Goal: Find specific page/section: Find specific page/section

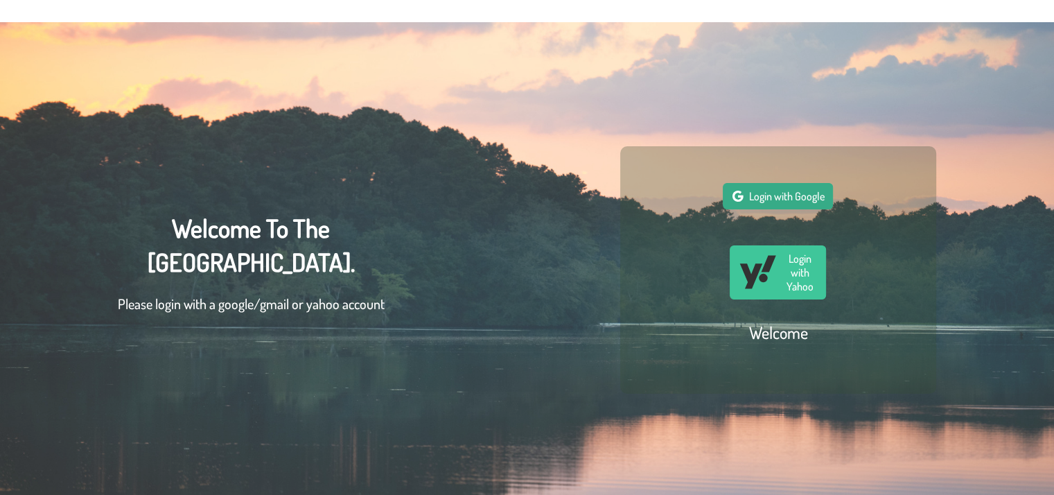
click at [826, 209] on button "Login with Google" at bounding box center [778, 196] width 110 height 26
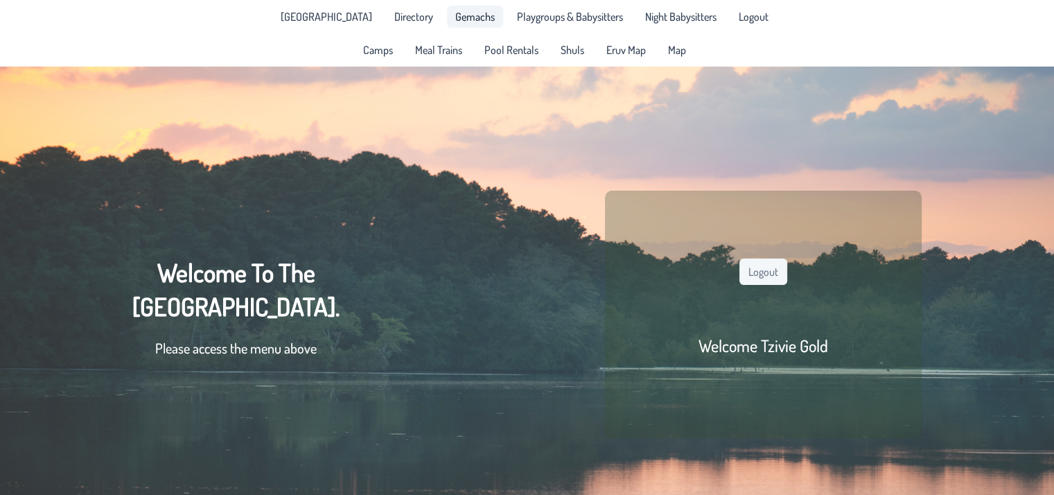
click at [466, 17] on span "Gemachs" at bounding box center [475, 16] width 40 height 11
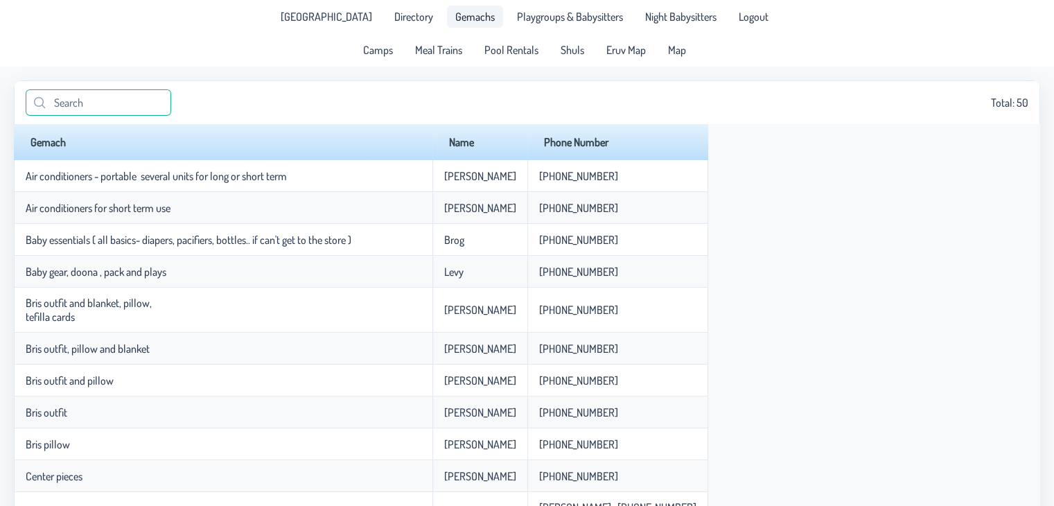
click at [102, 101] on input "text" at bounding box center [99, 102] width 146 height 26
type input "bris"
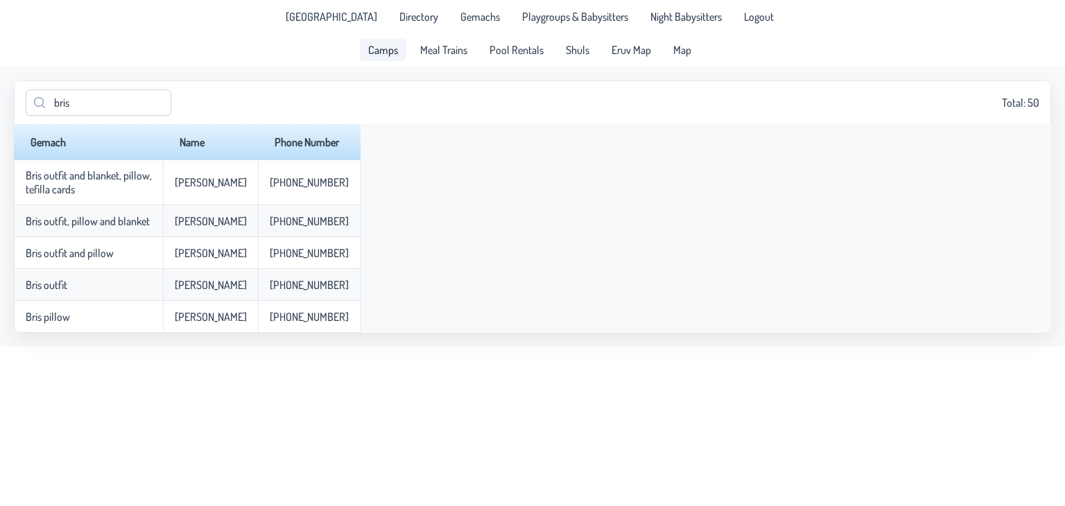
click at [367, 53] on link "Camps" at bounding box center [383, 50] width 46 height 22
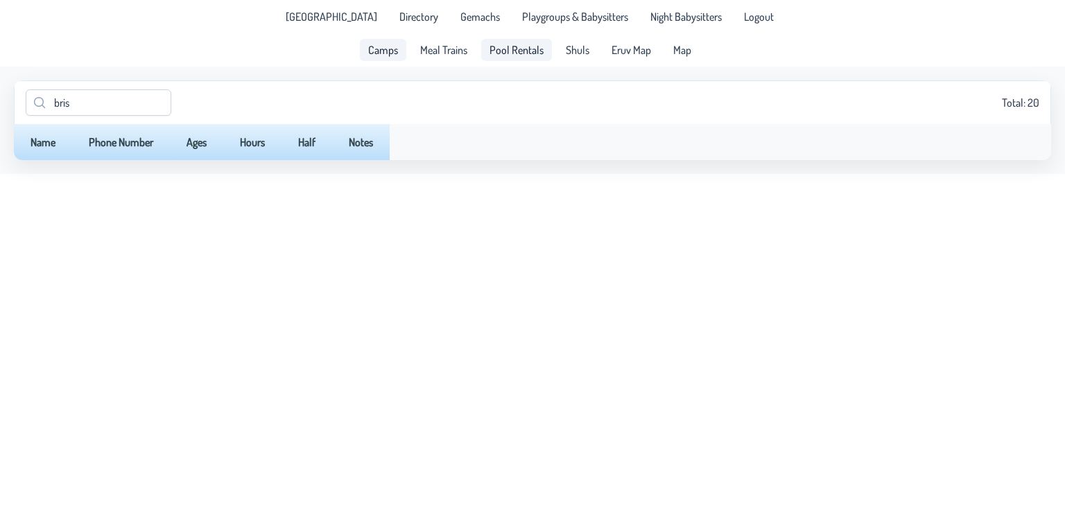
click at [503, 55] on span "Pool Rentals" at bounding box center [516, 49] width 54 height 11
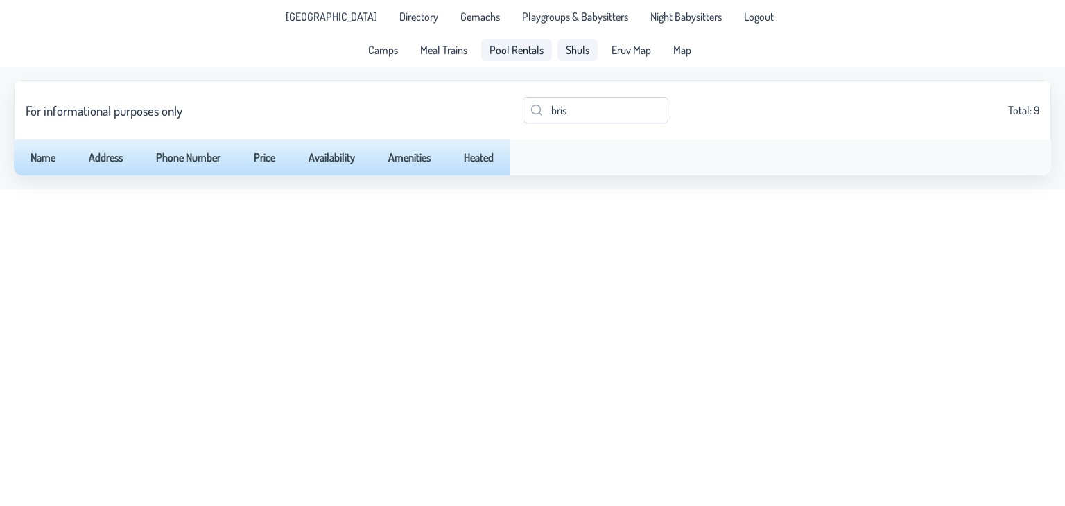
click at [577, 53] on span "Shuls" at bounding box center [578, 49] width 24 height 11
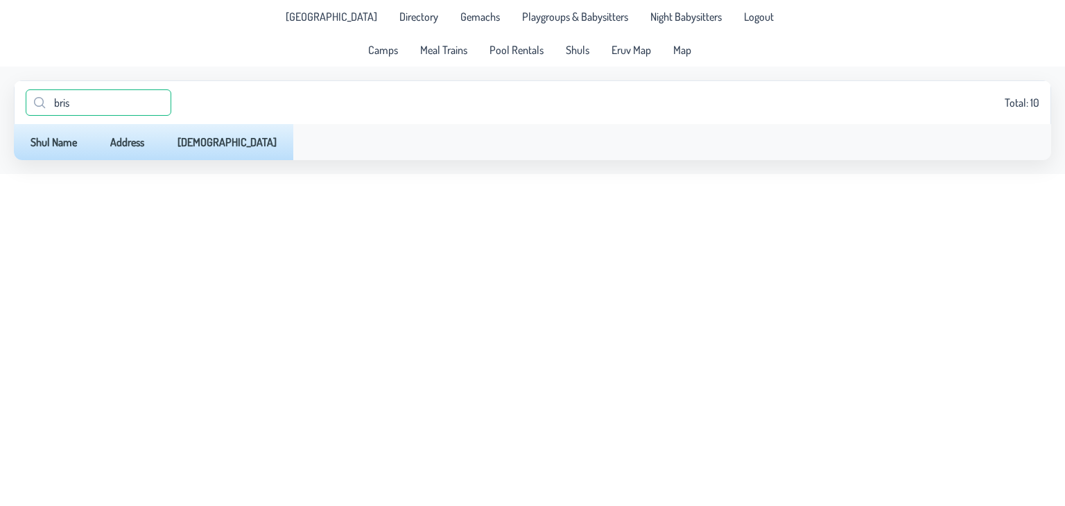
drag, startPoint x: 108, startPoint y: 102, endPoint x: 0, endPoint y: 139, distance: 114.4
click at [0, 139] on app-data "bris Total: 10 Shul Name Address Rabbi" at bounding box center [532, 120] width 1065 height 107
